Goal: Transaction & Acquisition: Purchase product/service

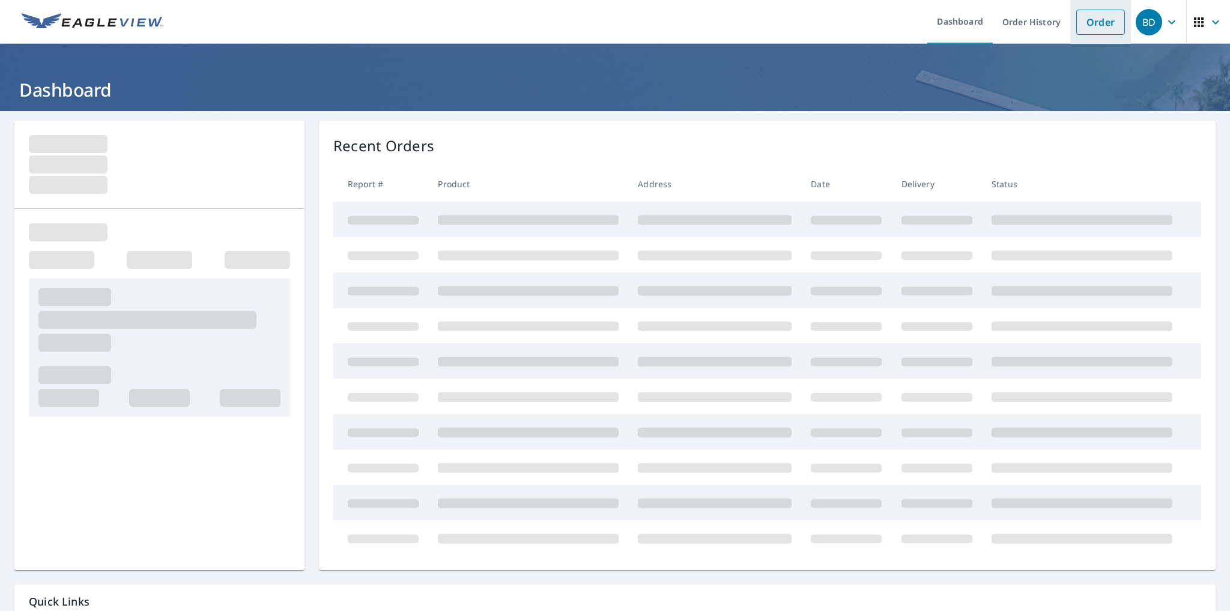
click at [1104, 23] on link "Order" at bounding box center [1100, 22] width 49 height 25
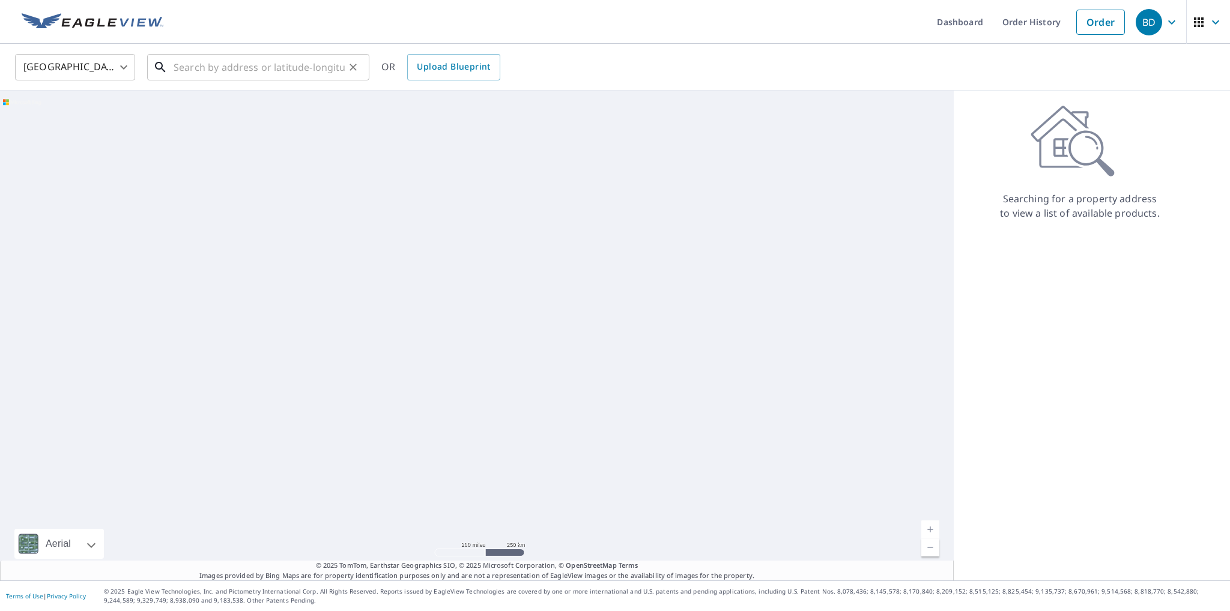
click at [190, 71] on input "text" at bounding box center [259, 67] width 171 height 34
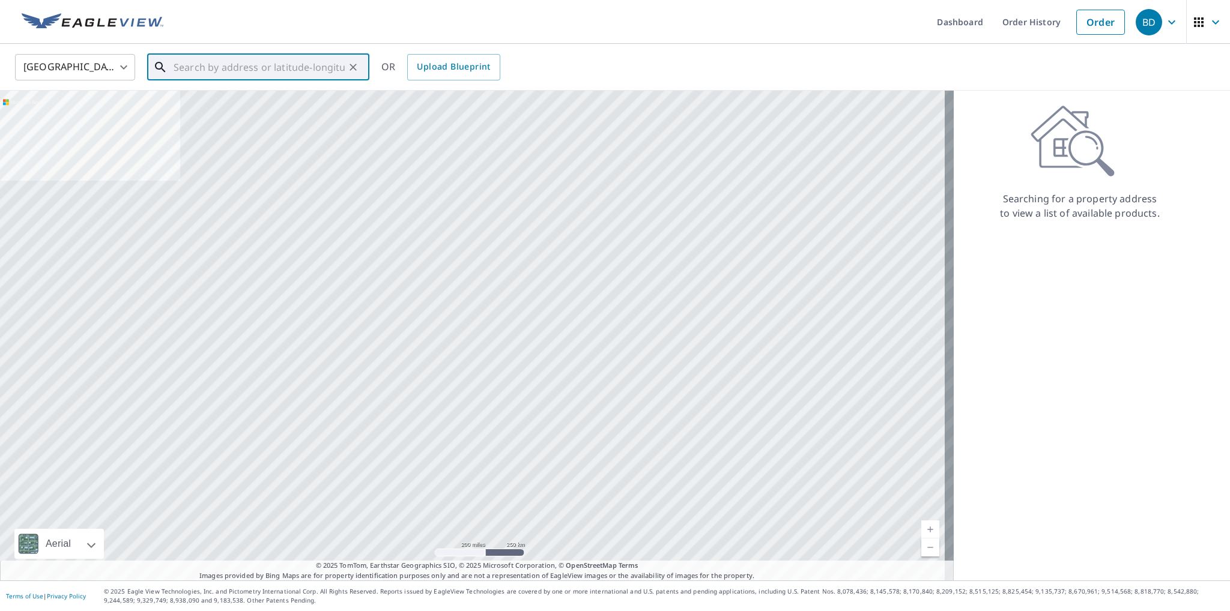
paste input "[STREET_ADDRESS]"
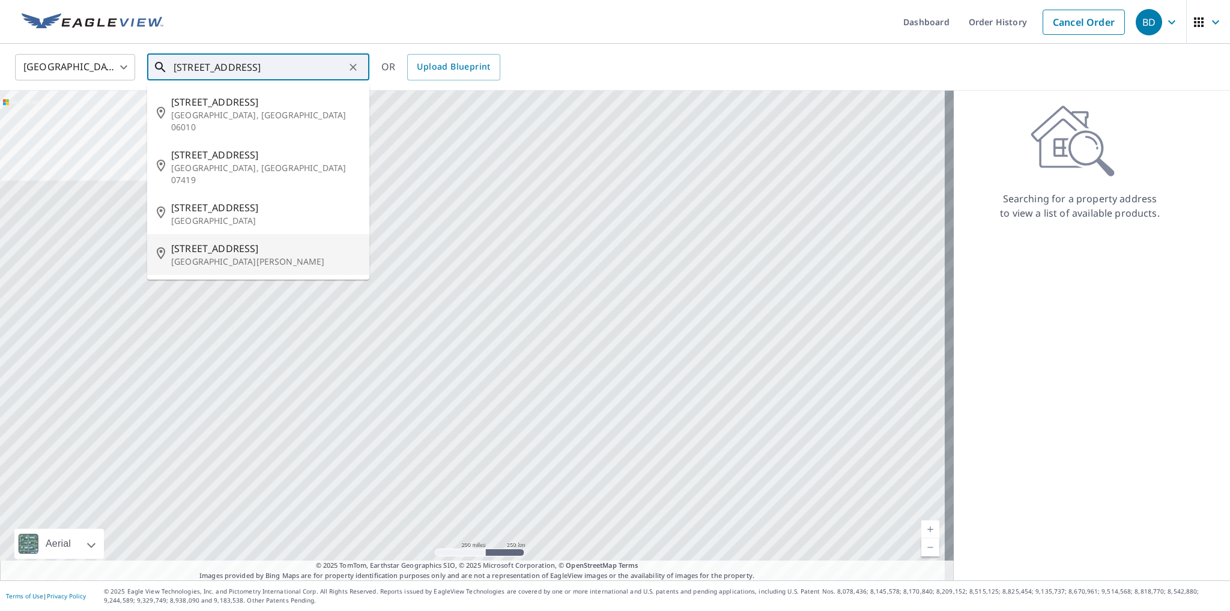
click at [249, 241] on span "[STREET_ADDRESS]" at bounding box center [265, 248] width 189 height 14
type input "[STREET_ADDRESS][PERSON_NAME]"
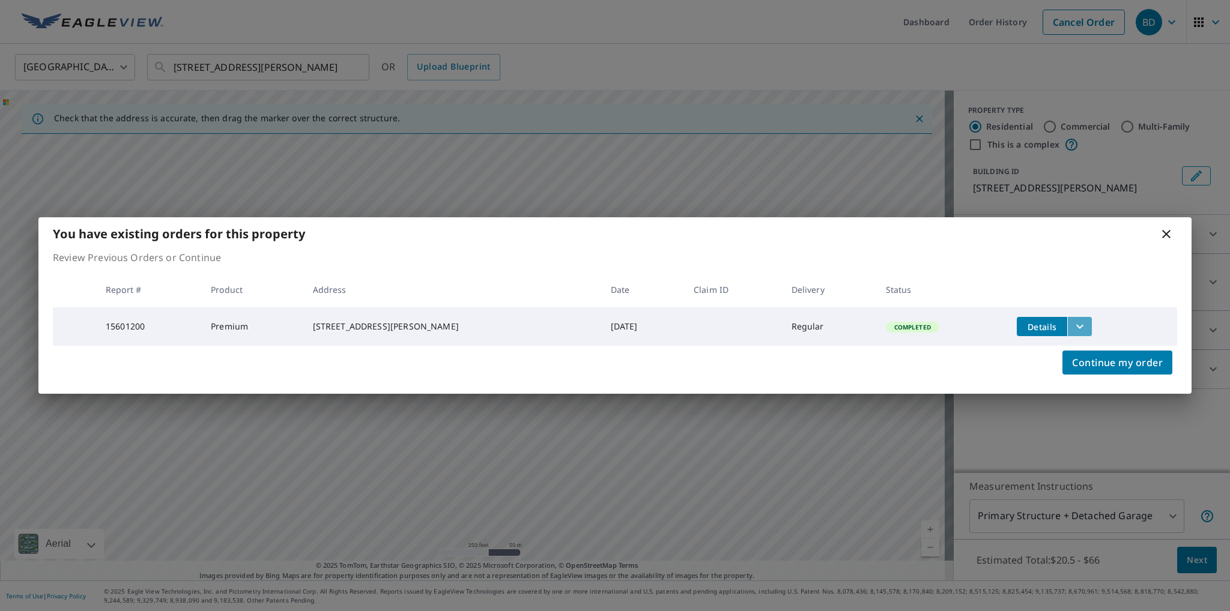
click at [1076, 320] on icon "filesDropdownBtn-15601200" at bounding box center [1080, 327] width 14 height 14
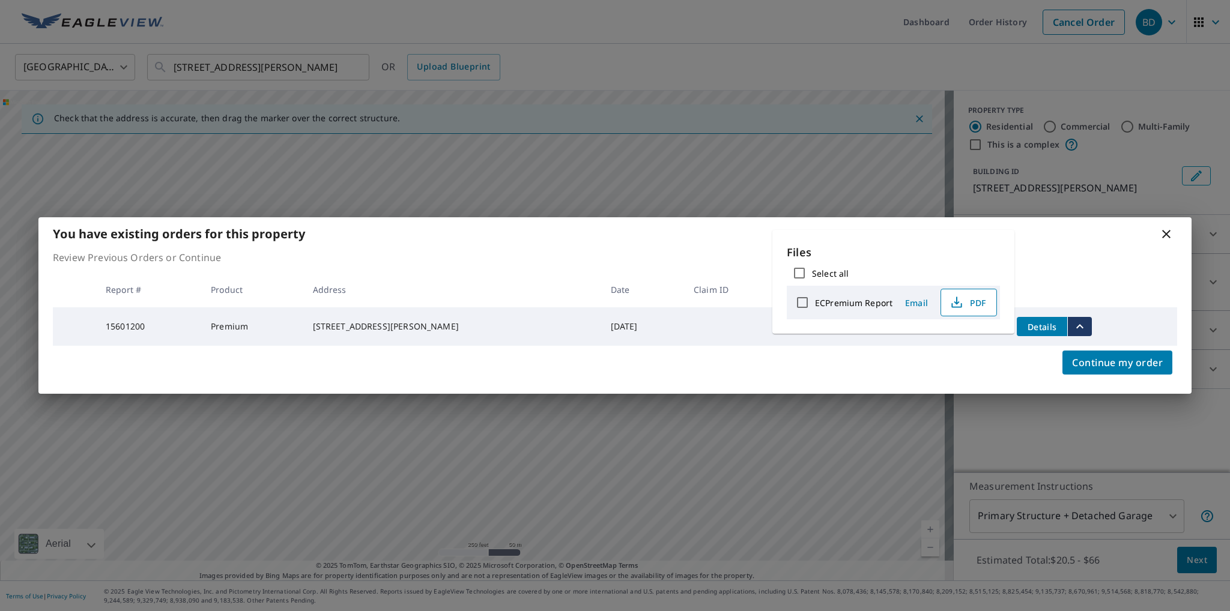
click at [964, 303] on span "PDF" at bounding box center [967, 303] width 38 height 14
click at [913, 303] on span "Email" at bounding box center [916, 302] width 29 height 11
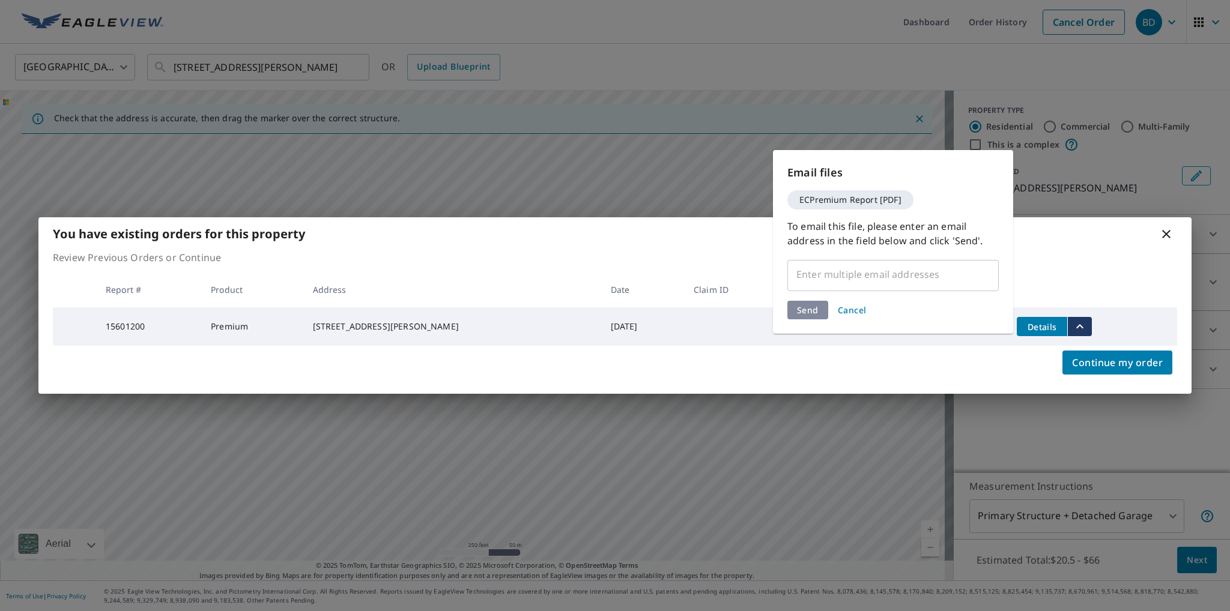
click at [839, 285] on input "text" at bounding box center [884, 274] width 183 height 23
click at [828, 281] on input "text" at bounding box center [884, 274] width 183 height 23
click at [918, 280] on input "text" at bounding box center [884, 274] width 183 height 23
click at [937, 272] on input "text" at bounding box center [884, 274] width 183 height 23
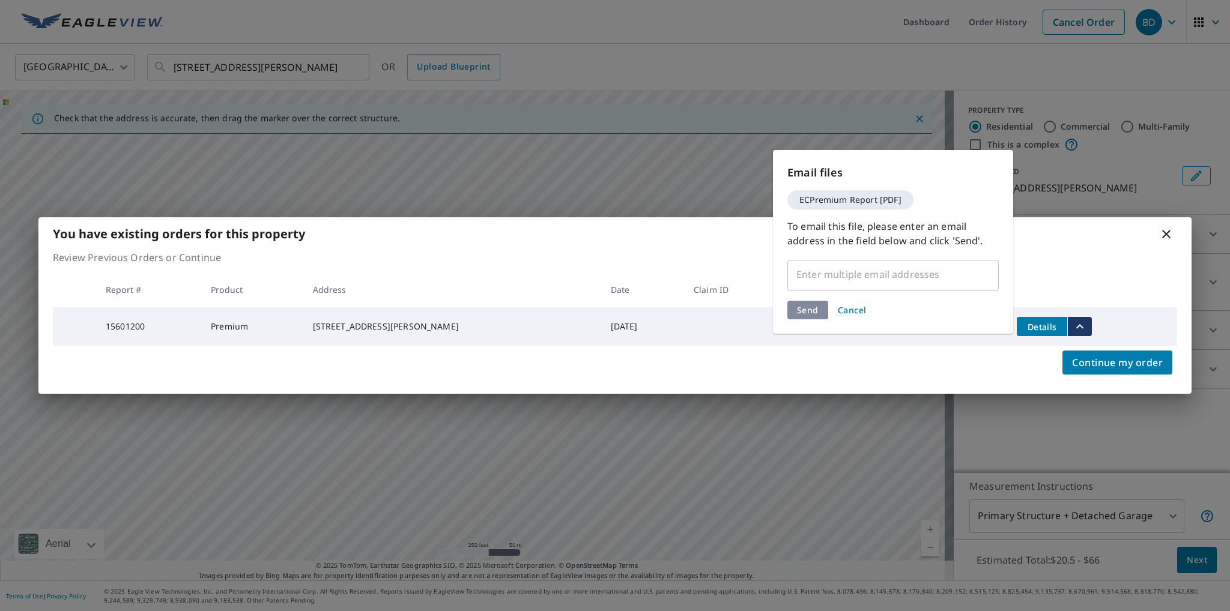
click at [937, 272] on input "text" at bounding box center [884, 274] width 183 height 23
click at [861, 314] on span "Cancel" at bounding box center [852, 310] width 29 height 11
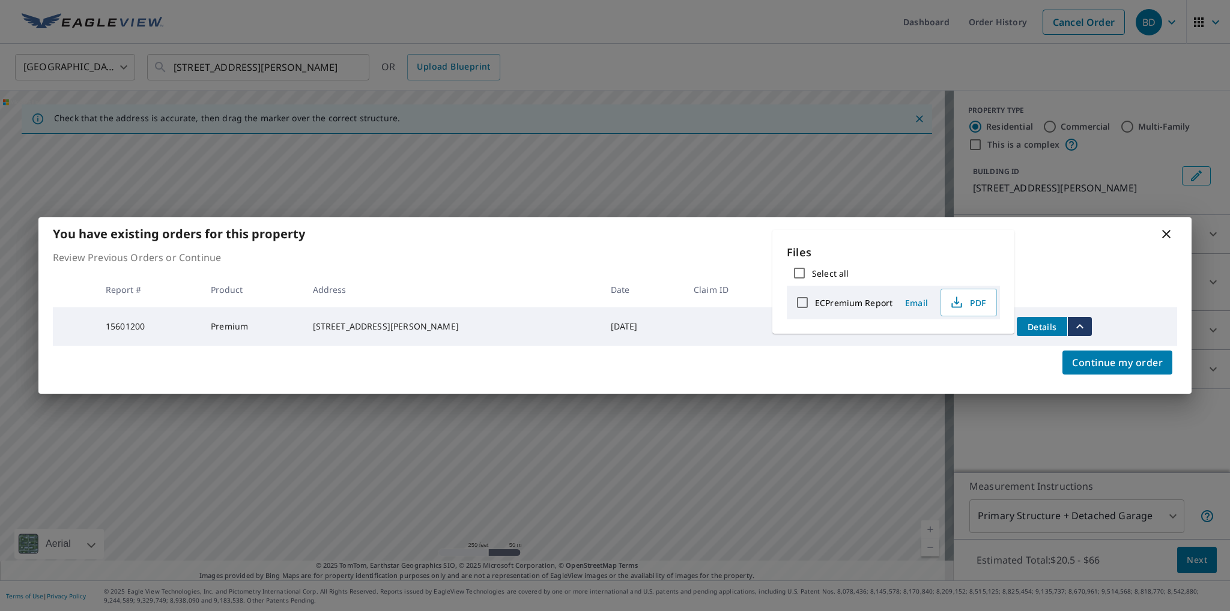
click at [800, 302] on input "ECPremium Report" at bounding box center [802, 302] width 25 height 25
checkbox input "true"
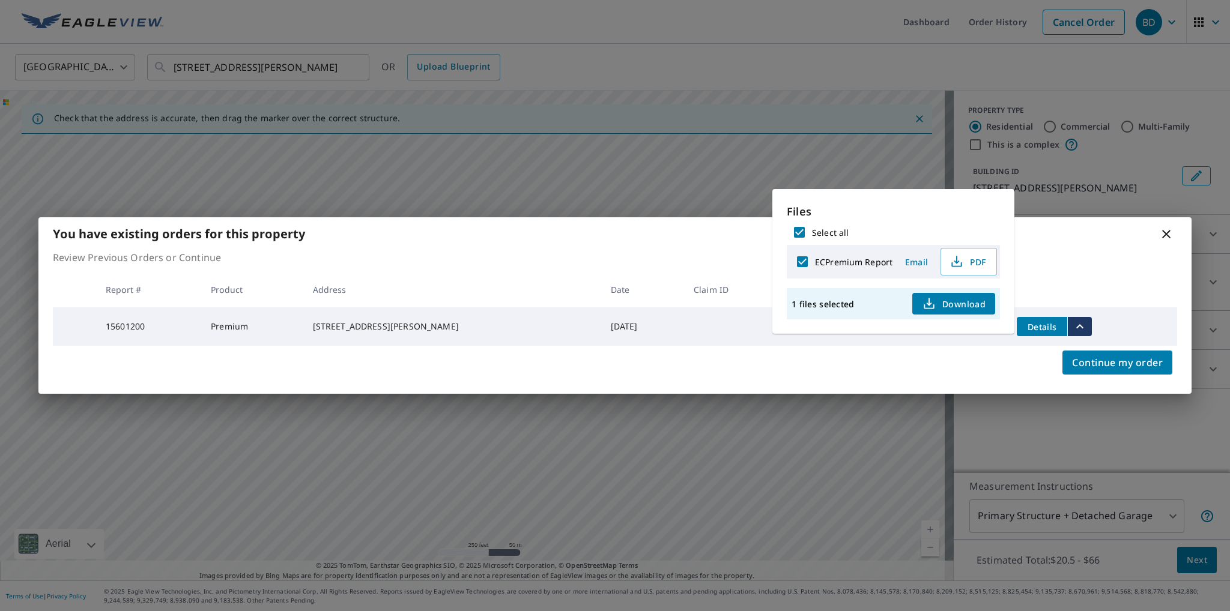
click at [922, 266] on span "Email" at bounding box center [916, 261] width 29 height 11
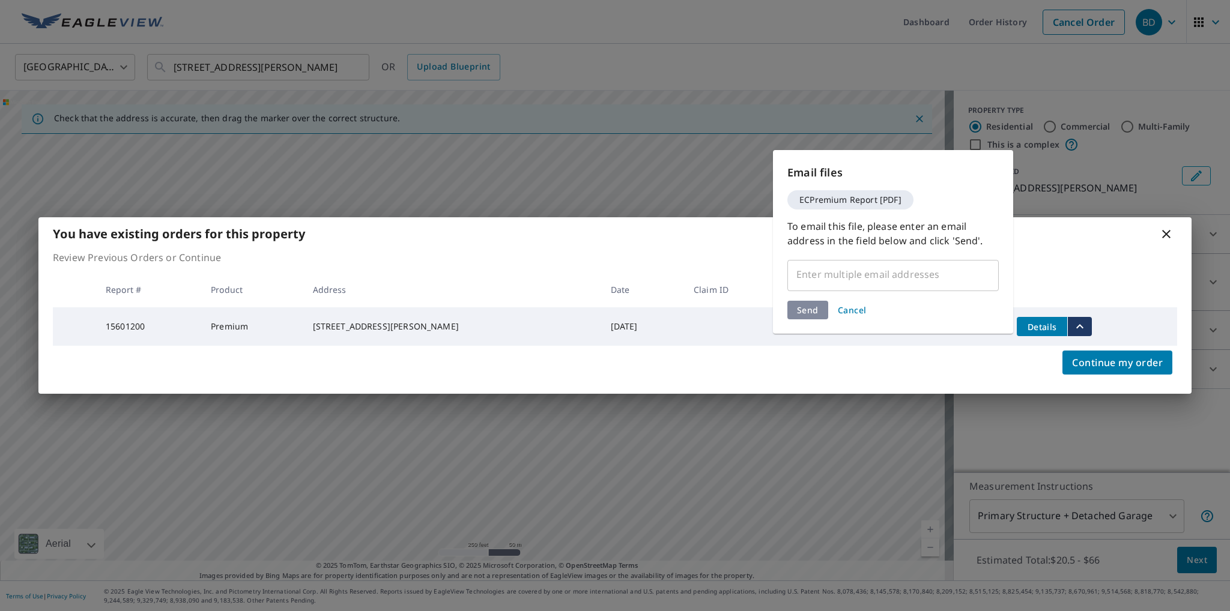
click at [875, 280] on input "text" at bounding box center [884, 274] width 183 height 23
click at [853, 311] on span "Cancel" at bounding box center [852, 310] width 29 height 11
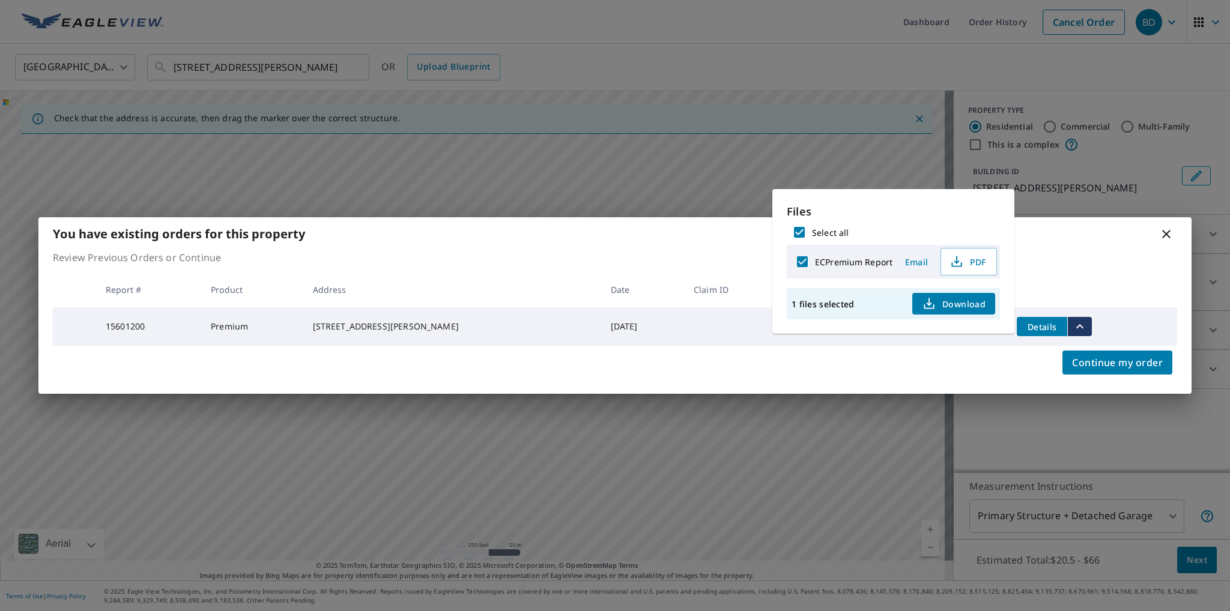
click at [948, 302] on span "Download" at bounding box center [954, 304] width 64 height 14
click at [1168, 229] on icon at bounding box center [1166, 234] width 14 height 14
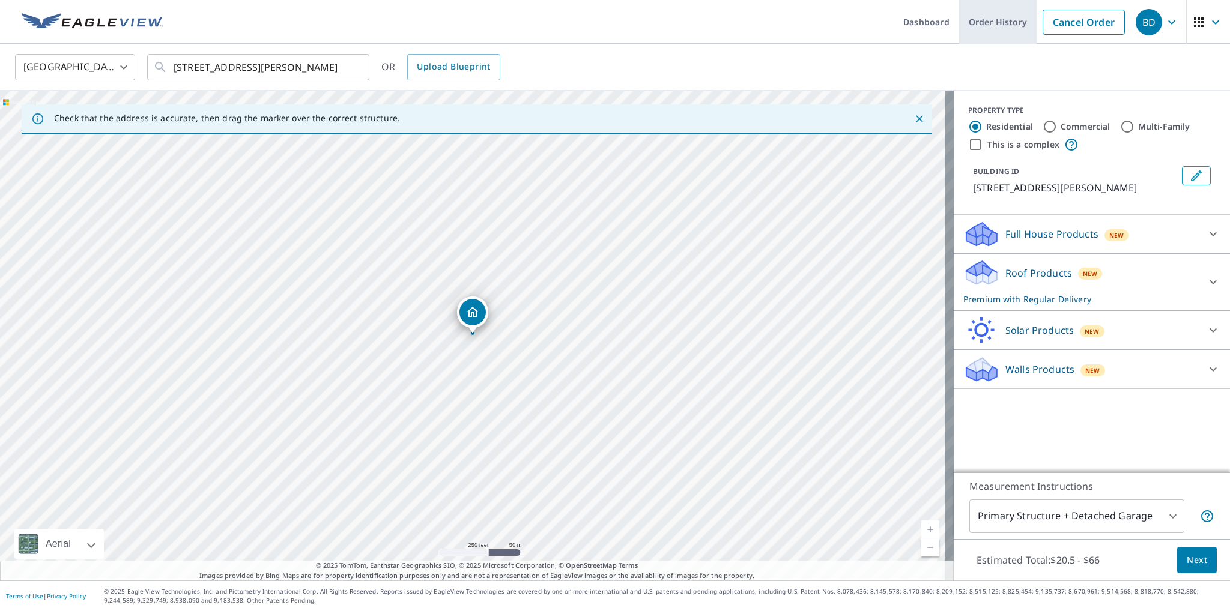
click at [1063, 22] on link "Cancel Order" at bounding box center [1084, 22] width 82 height 25
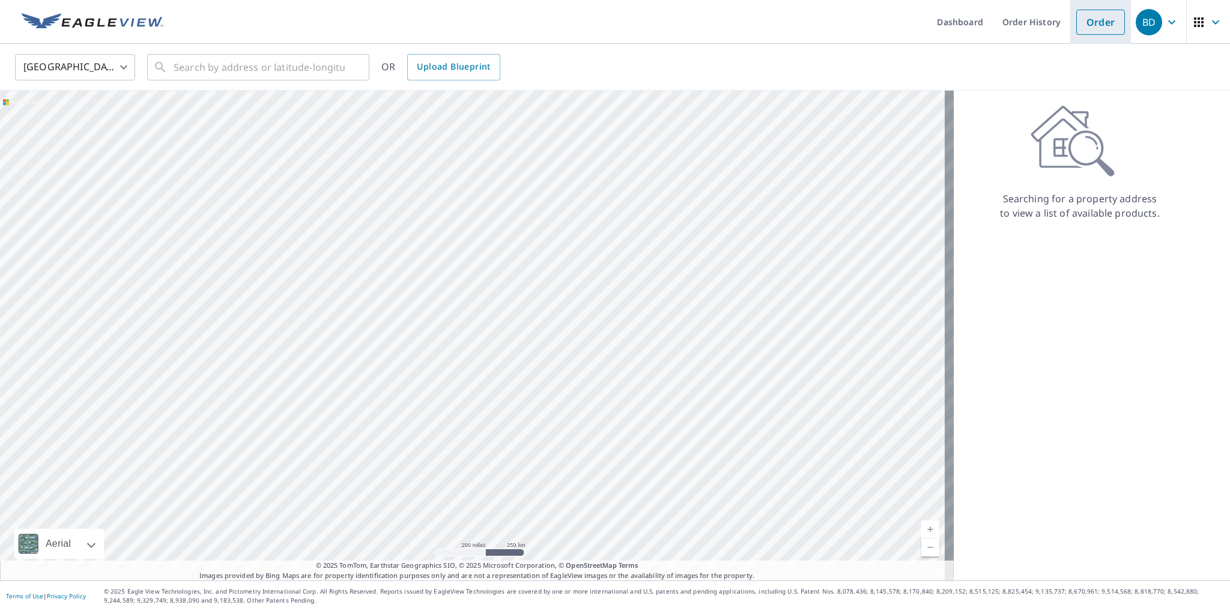
click at [1097, 28] on link "Order" at bounding box center [1100, 22] width 49 height 25
drag, startPoint x: 190, startPoint y: 61, endPoint x: 189, endPoint y: 70, distance: 9.2
click at [190, 62] on input "text" at bounding box center [259, 67] width 171 height 34
paste input "[STREET_ADDRESS][PERSON_NAME]"
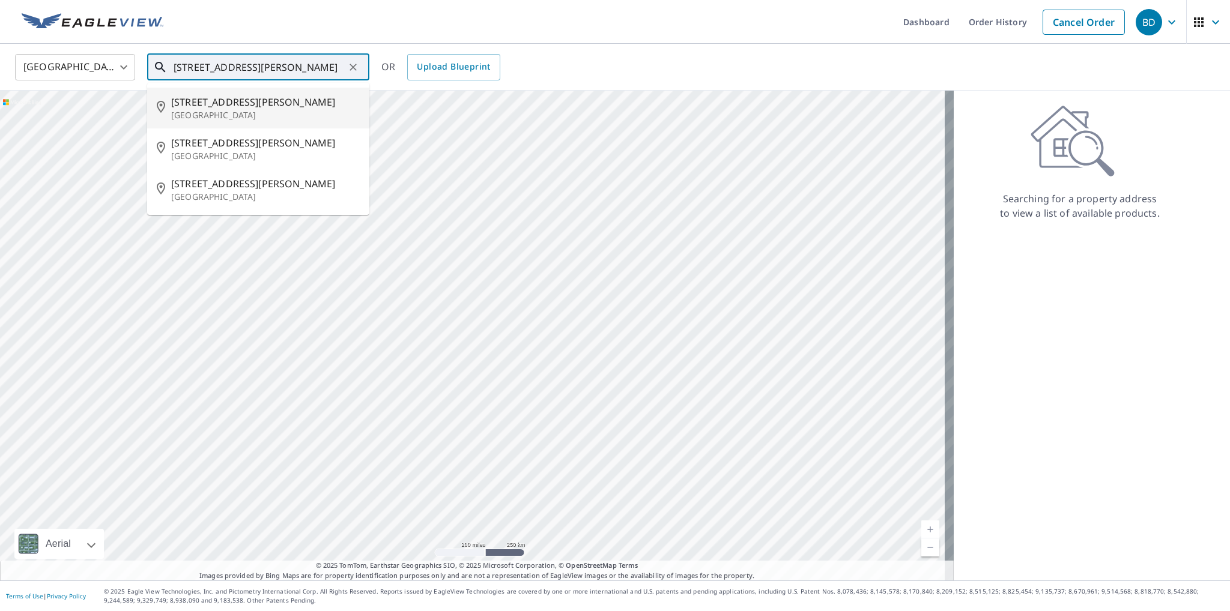
click at [240, 111] on p "[GEOGRAPHIC_DATA]" at bounding box center [265, 115] width 189 height 12
type input "[STREET_ADDRESS][PERSON_NAME]"
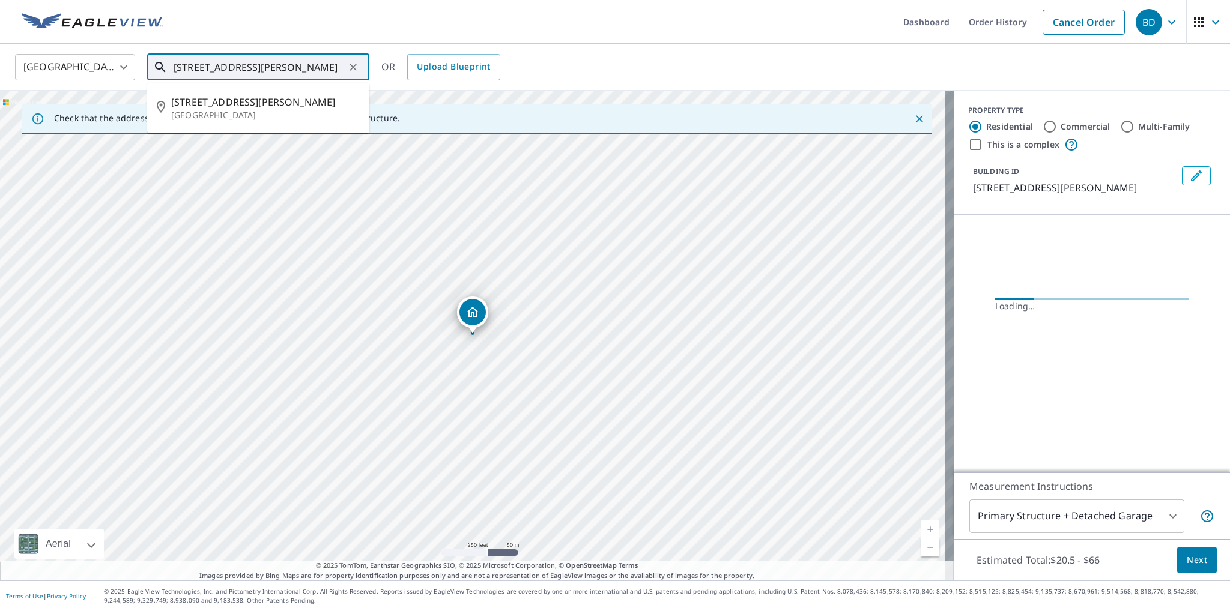
drag, startPoint x: 334, startPoint y: 63, endPoint x: 126, endPoint y: 64, distance: 207.8
click at [126, 64] on div "United States [GEOGRAPHIC_DATA] ​ [STREET_ADDRESS][PERSON_NAME] ​ [STREET_ADDRE…" at bounding box center [611, 67] width 1210 height 28
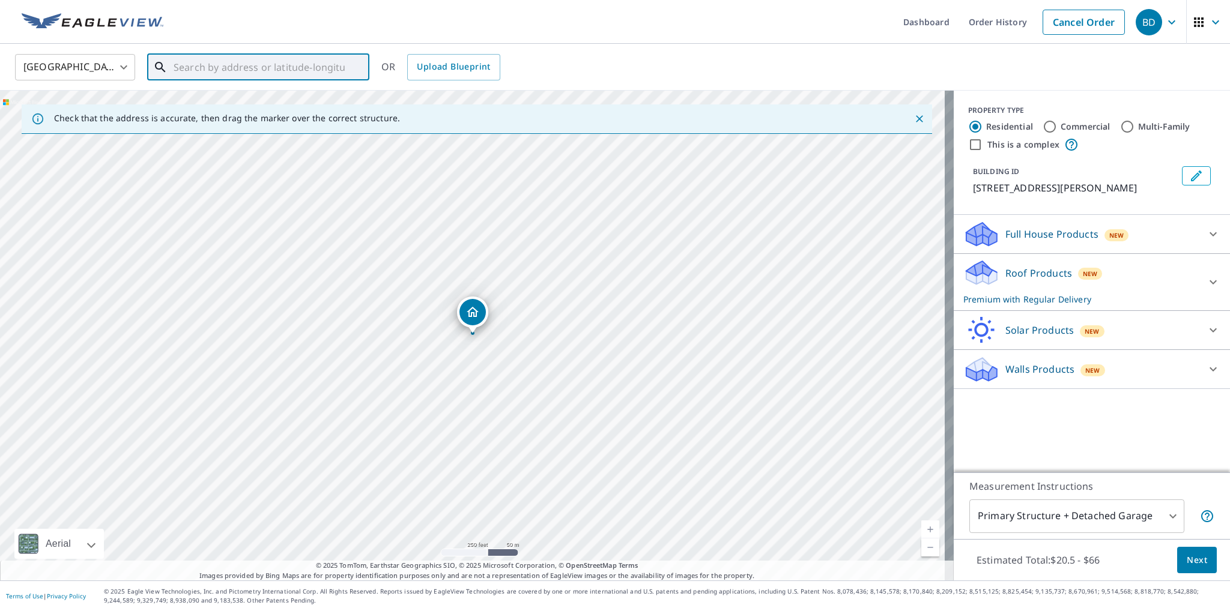
paste input "[STREET_ADDRESS][PERSON_NAME]"
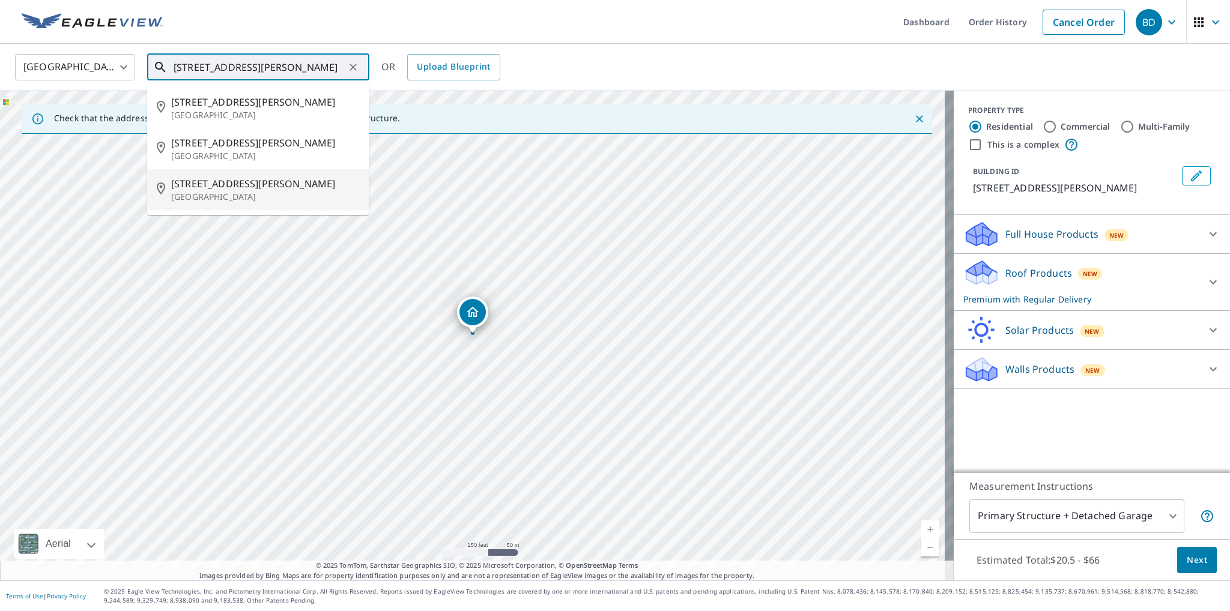
click at [222, 193] on p "[GEOGRAPHIC_DATA]" at bounding box center [265, 197] width 189 height 12
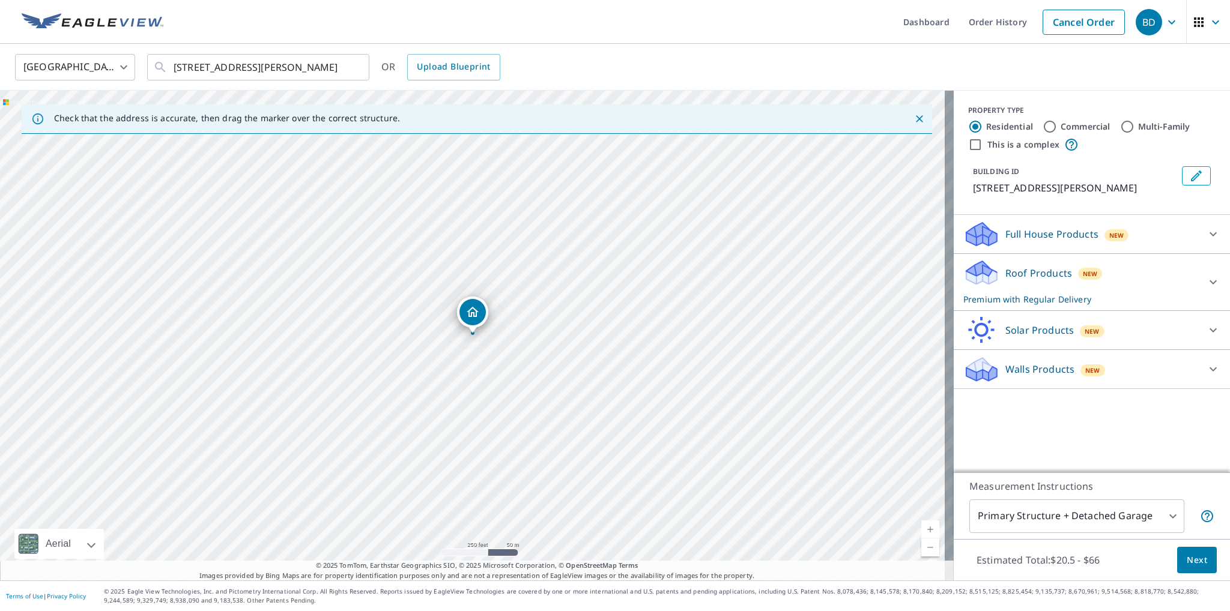
type input "[STREET_ADDRESS][PERSON_NAME]"
click at [1206, 278] on icon at bounding box center [1213, 282] width 14 height 14
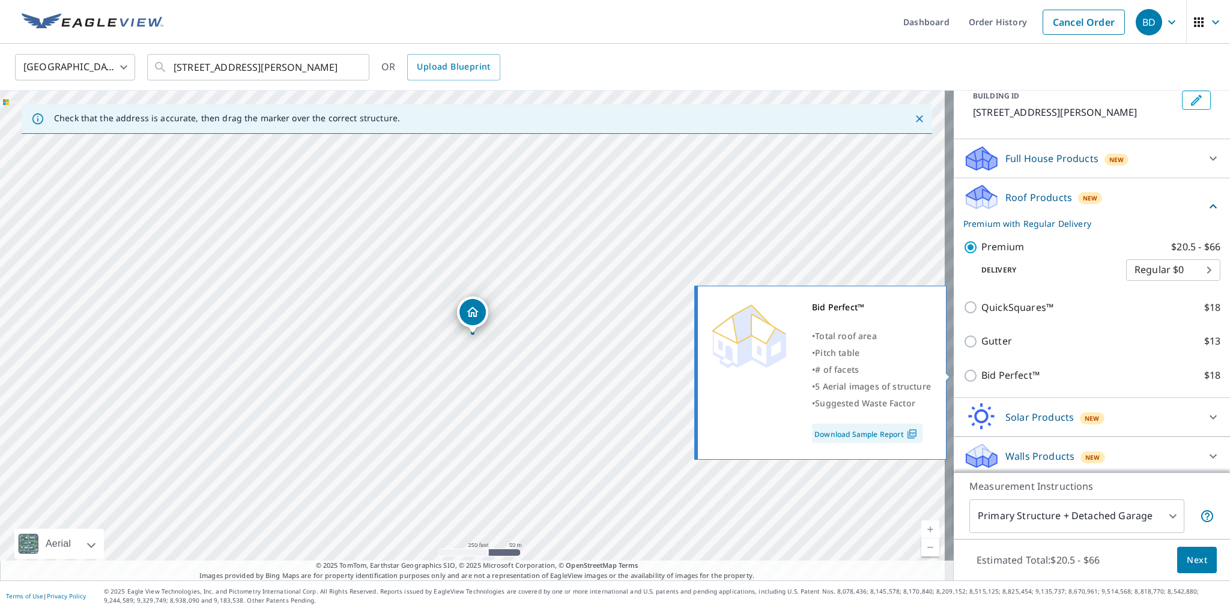
scroll to position [78, 0]
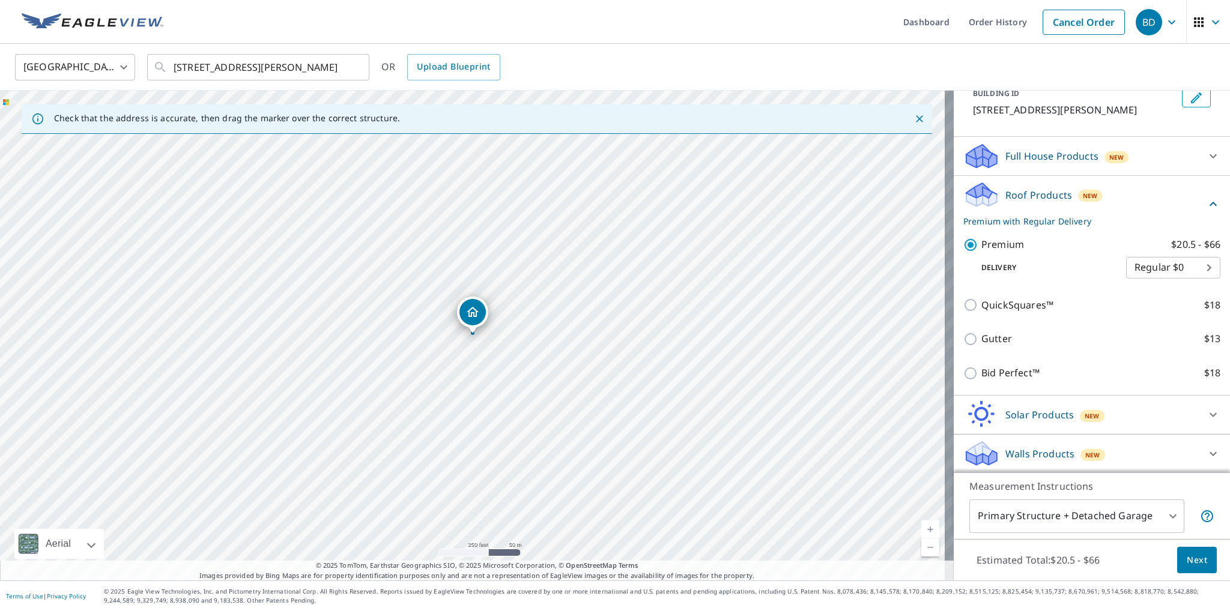
click at [1192, 545] on div "Estimated Total: $20.5 - $66 Next" at bounding box center [1092, 560] width 276 height 42
click at [1193, 560] on span "Next" at bounding box center [1197, 560] width 20 height 15
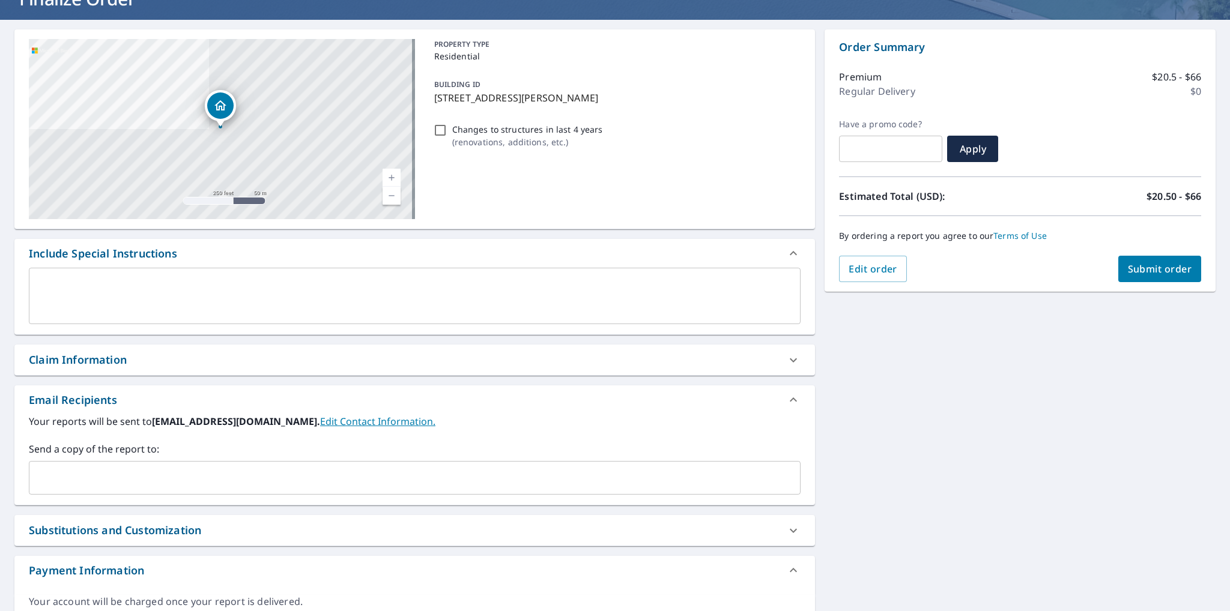
scroll to position [120, 0]
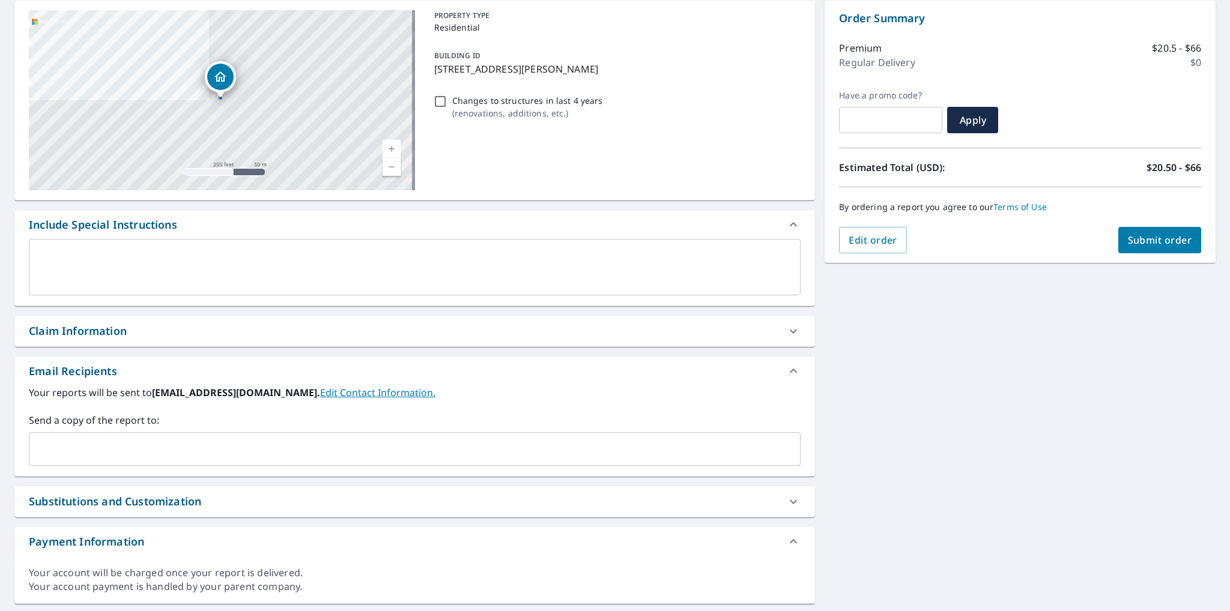
click at [144, 452] on input "text" at bounding box center [405, 449] width 743 height 23
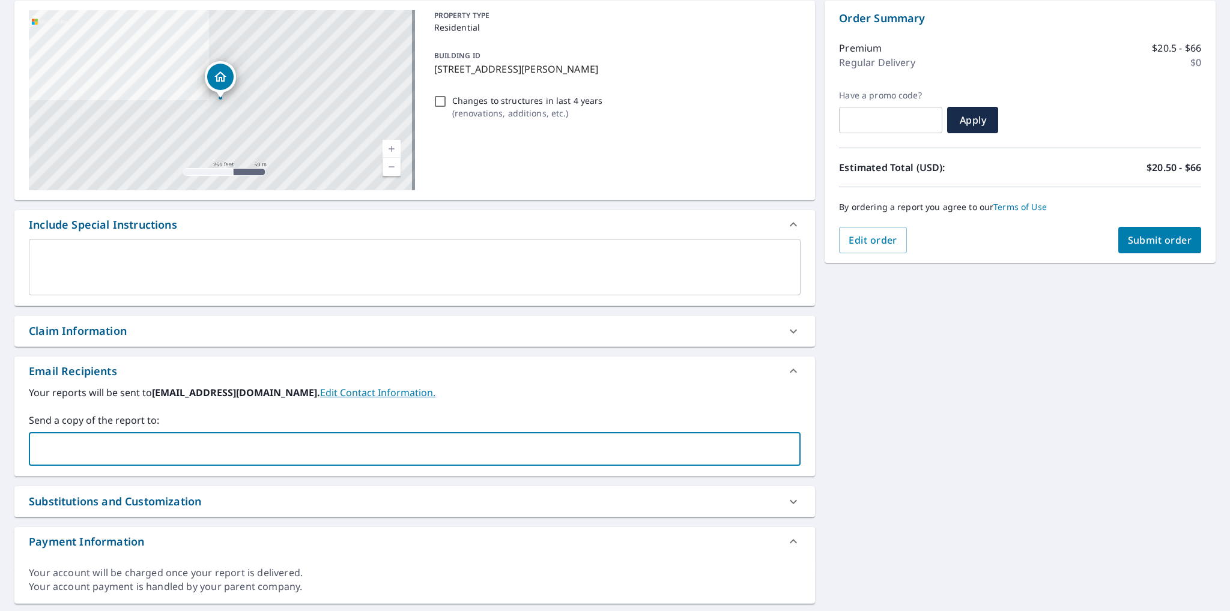
drag, startPoint x: 144, startPoint y: 452, endPoint x: 92, endPoint y: 443, distance: 53.0
click at [92, 443] on input "text" at bounding box center [405, 449] width 743 height 23
type input "[PERSON_NAME][EMAIL_ADDRESS][PERSON_NAME][DOMAIN_NAME]"
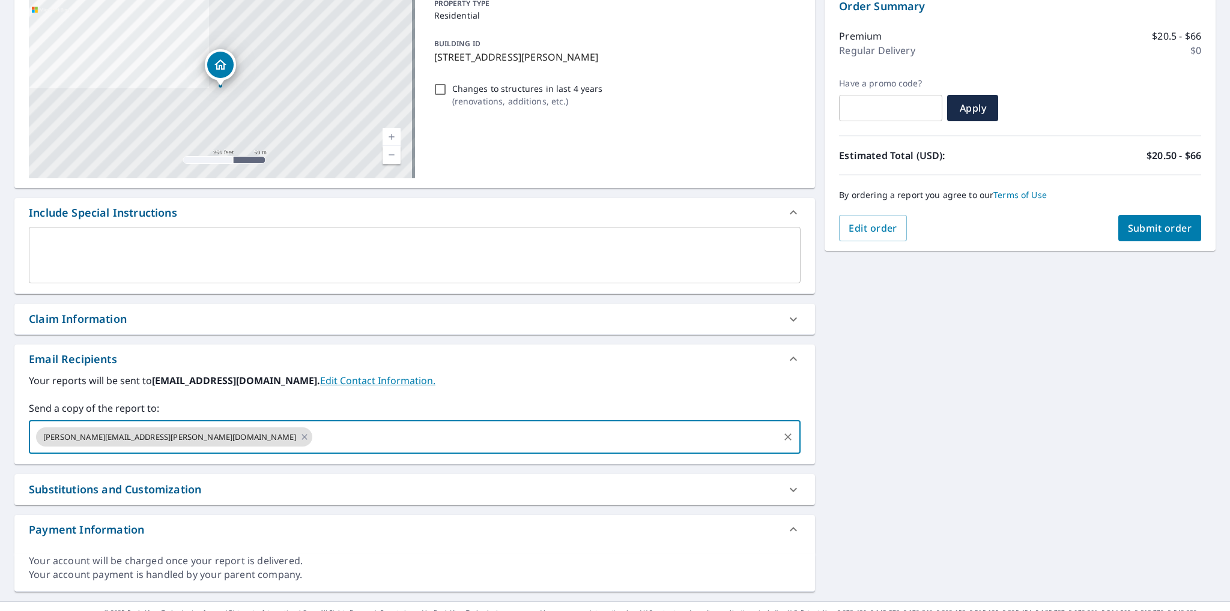
scroll to position [152, 0]
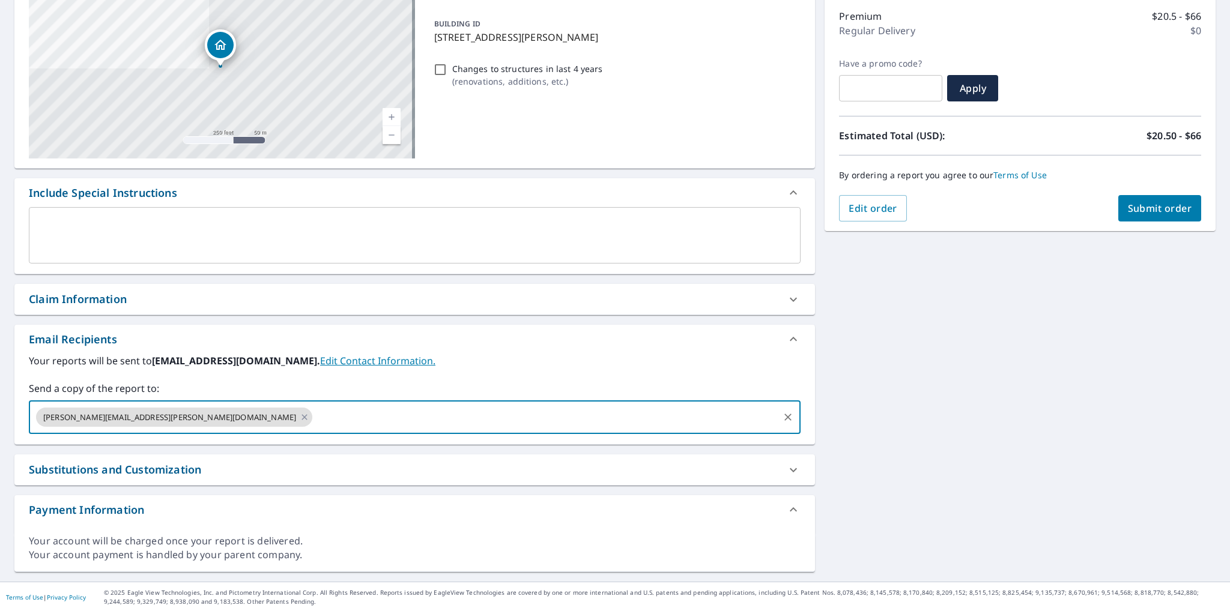
click at [1150, 204] on span "Submit order" at bounding box center [1160, 208] width 64 height 13
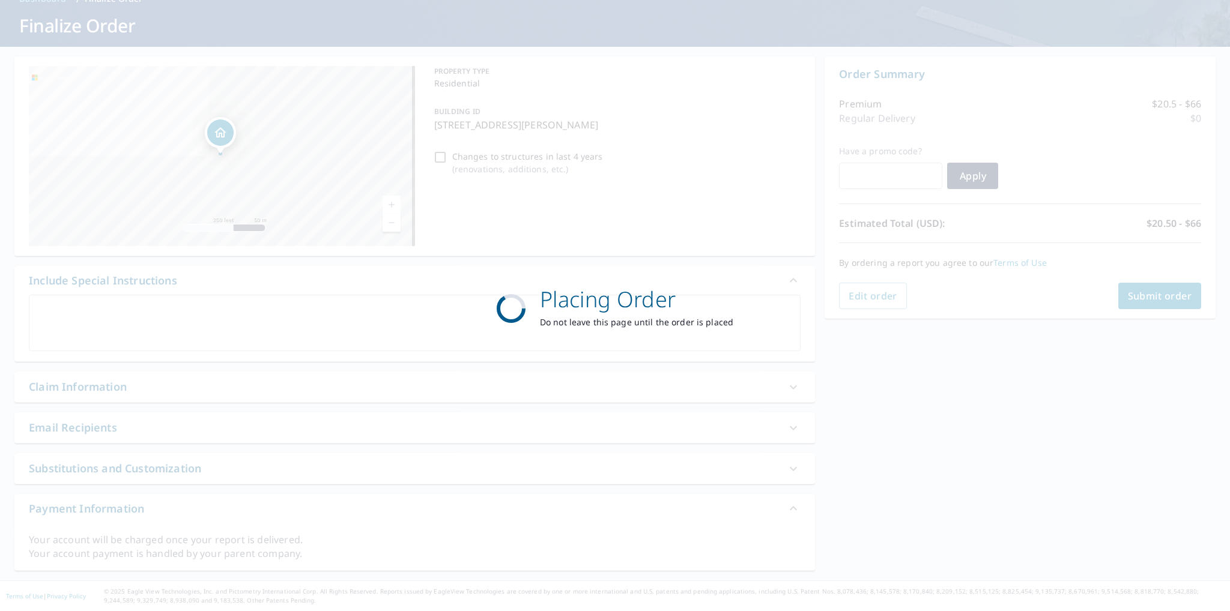
scroll to position [63, 0]
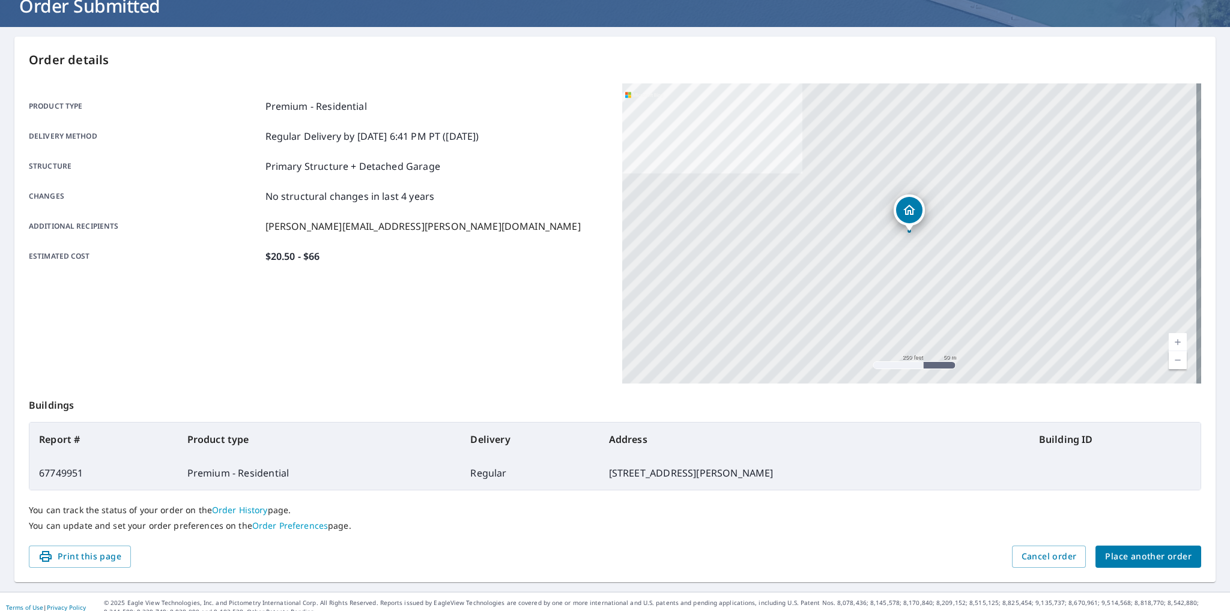
scroll to position [95, 0]
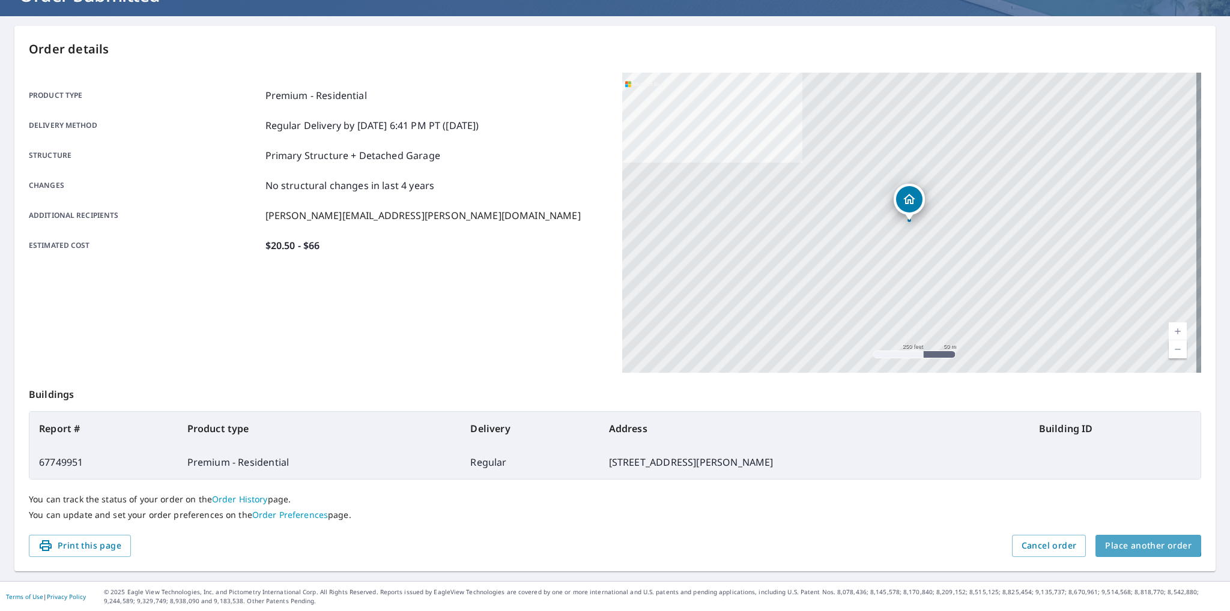
click at [1118, 538] on button "Place another order" at bounding box center [1149, 546] width 106 height 22
